Goal: Information Seeking & Learning: Check status

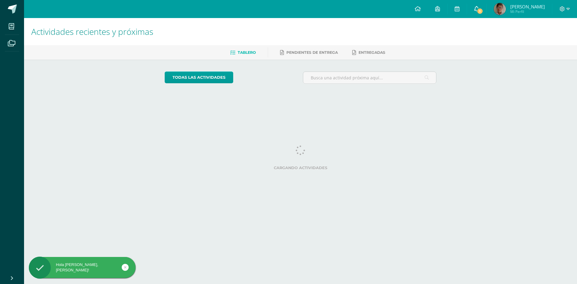
click at [484, 10] on span "1" at bounding box center [480, 11] width 7 height 7
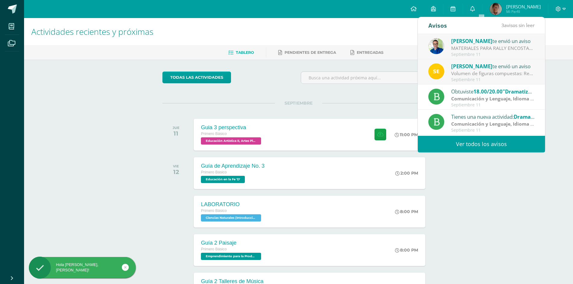
click at [478, 145] on link "Ver todos los avisos" at bounding box center [481, 144] width 127 height 17
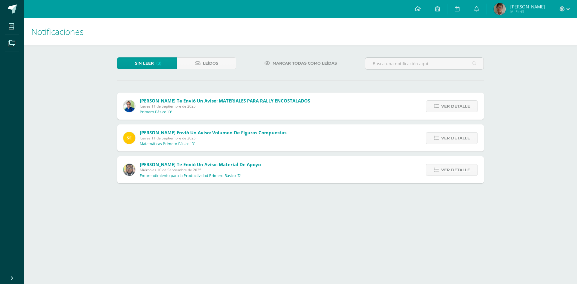
click at [506, 9] on img at bounding box center [500, 9] width 12 height 12
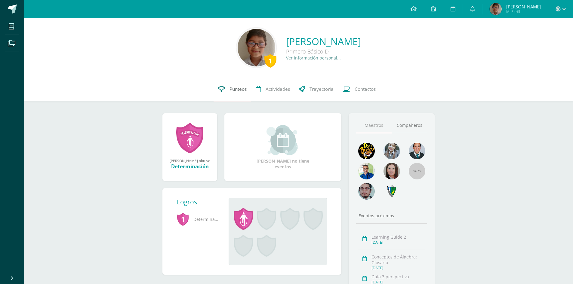
click at [235, 83] on link "Punteos" at bounding box center [233, 89] width 38 height 24
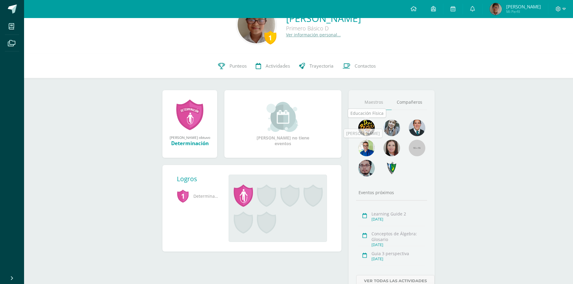
scroll to position [30, 0]
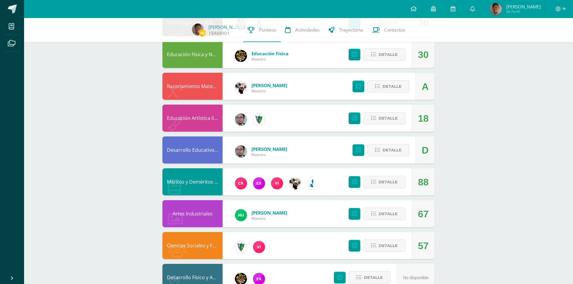
scroll to position [359, 0]
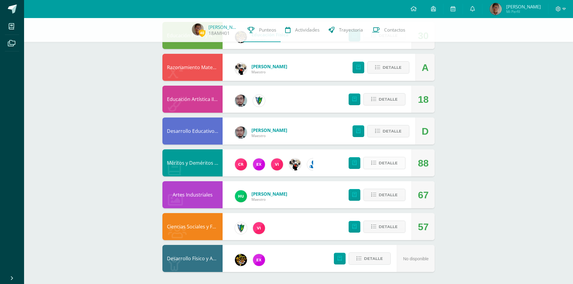
click at [388, 158] on span "Detalle" at bounding box center [388, 163] width 19 height 11
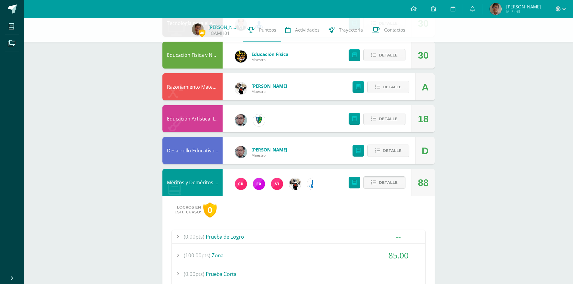
scroll to position [329, 0]
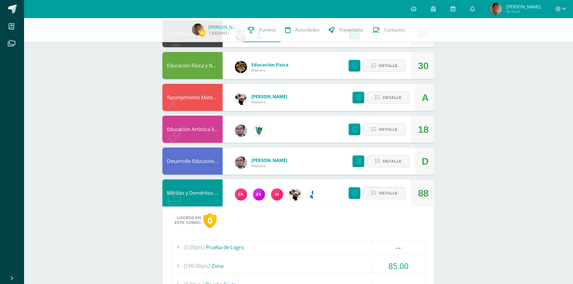
click at [388, 169] on div "Detalle" at bounding box center [379, 161] width 72 height 27
click at [388, 157] on span "Detalle" at bounding box center [392, 161] width 19 height 11
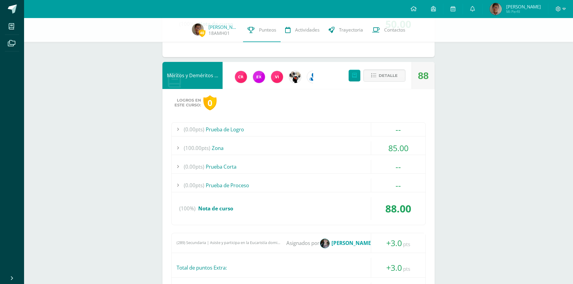
scroll to position [720, 0]
